Goal: Information Seeking & Learning: Learn about a topic

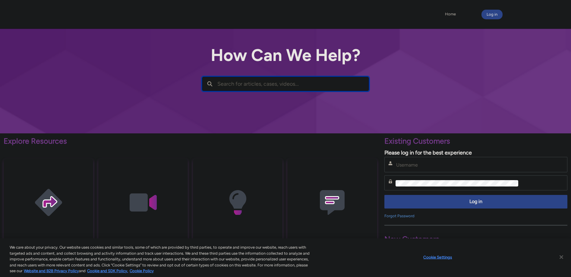
click at [248, 79] on input "Search for articles, cases, videos..." at bounding box center [292, 84] width 151 height 14
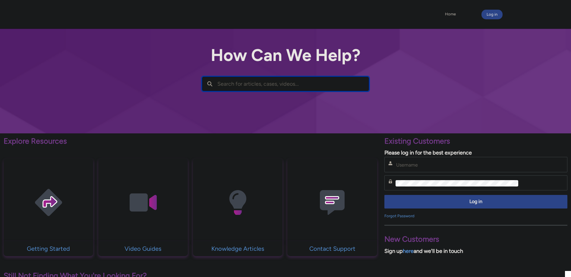
click at [256, 81] on input "Search for articles, cases, videos..." at bounding box center [292, 84] width 151 height 14
type input "MFA"
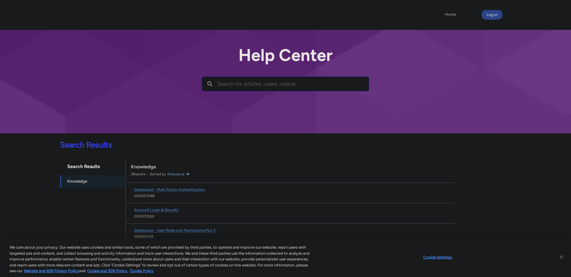
scroll to position [2, 0]
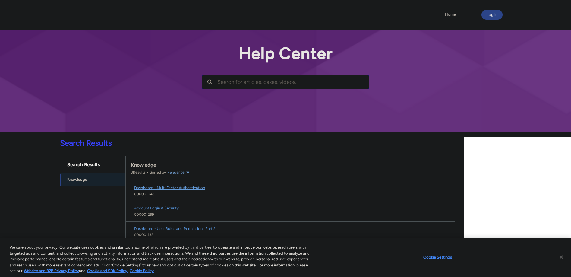
click at [176, 188] on span "Dashboard - Multi Factor Authentication" at bounding box center [169, 187] width 71 height 5
